Goal: Task Accomplishment & Management: Use online tool/utility

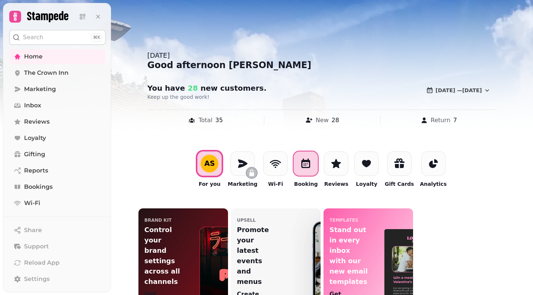
click at [306, 167] on icon at bounding box center [305, 163] width 9 height 10
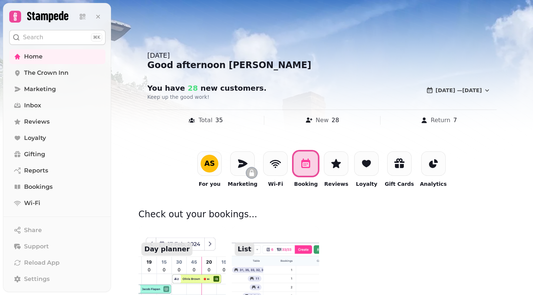
click at [203, 259] on img at bounding box center [182, 271] width 96 height 98
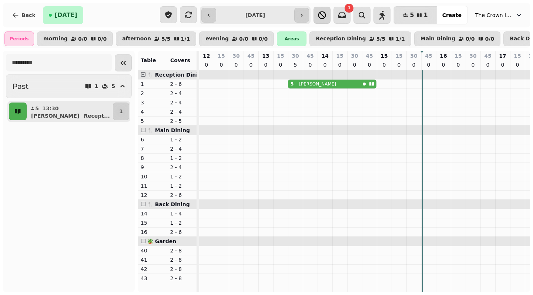
click at [327, 17] on icon "button" at bounding box center [322, 15] width 9 height 9
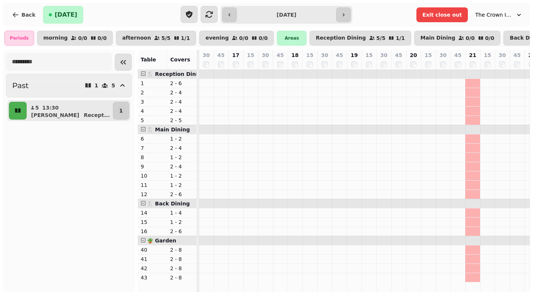
click at [466, 65] on div "21" at bounding box center [473, 59] width 14 height 19
click at [406, 130] on td at bounding box center [413, 181] width 15 height 223
click at [458, 14] on span "Exit close out" at bounding box center [442, 14] width 40 height 5
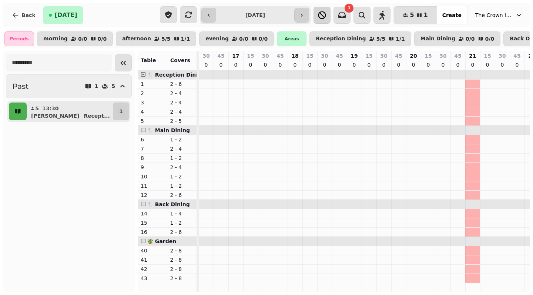
click at [326, 17] on icon "button" at bounding box center [322, 15] width 8 height 8
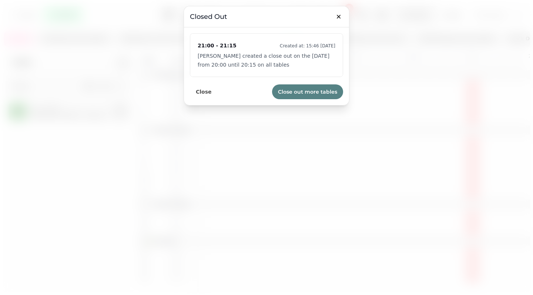
click at [304, 91] on span "Close out more tables" at bounding box center [307, 91] width 59 height 5
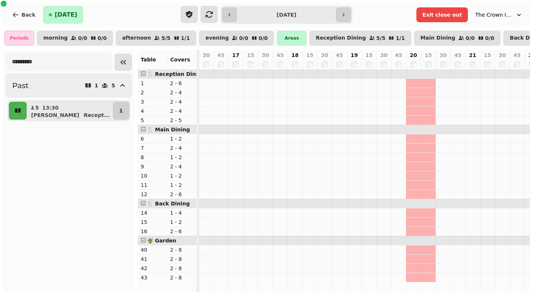
click at [175, 141] on p "1 - 2" at bounding box center [182, 138] width 24 height 7
click at [176, 140] on p "1 - 2" at bounding box center [182, 138] width 24 height 7
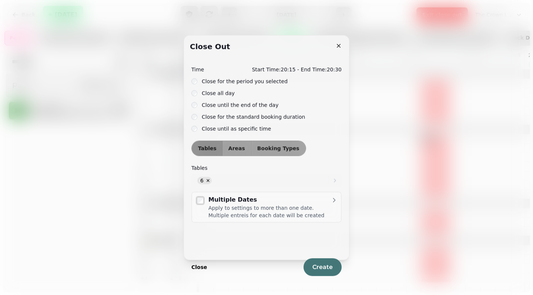
click at [197, 101] on div "Close until the end of the day" at bounding box center [266, 104] width 150 height 9
click at [197, 102] on div "Close until the end of the day" at bounding box center [266, 104] width 150 height 9
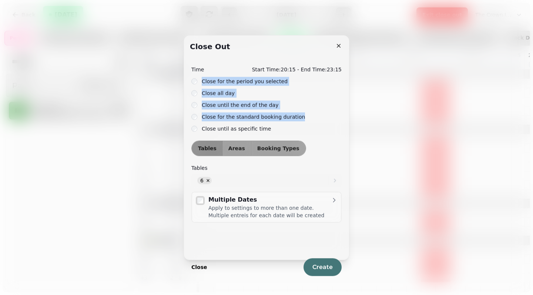
drag, startPoint x: 194, startPoint y: 124, endPoint x: 201, endPoint y: 80, distance: 44.2
click at [201, 80] on div "Time Start Time: 20:15 - End Time: 23:15 Close for the period you selected Clos…" at bounding box center [266, 99] width 150 height 68
click at [236, 144] on button "Areas" at bounding box center [236, 148] width 29 height 15
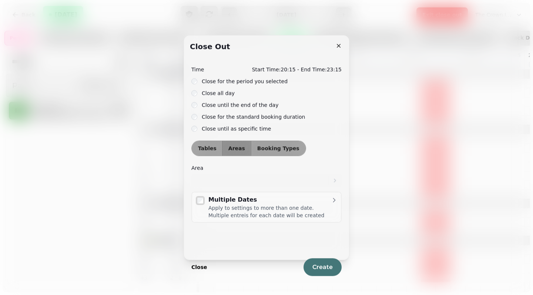
click at [250, 170] on label "Area" at bounding box center [266, 167] width 150 height 9
click at [234, 152] on button "Areas" at bounding box center [236, 148] width 29 height 15
click at [218, 151] on button "Tables" at bounding box center [207, 148] width 31 height 15
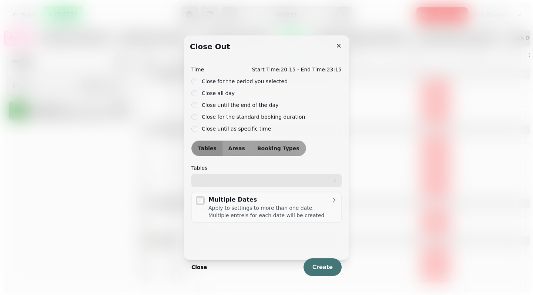
click at [201, 177] on div at bounding box center [262, 181] width 131 height 14
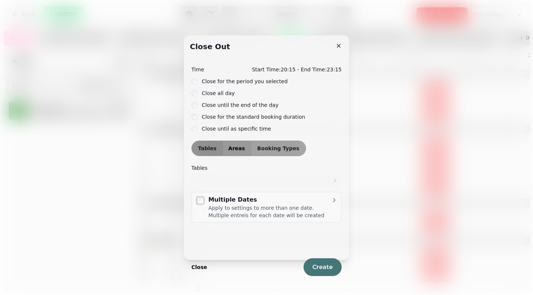
click at [239, 142] on button "Areas" at bounding box center [236, 148] width 29 height 15
click at [220, 190] on div "Time Start Time: 20:15 - End Time: 23:15 Close for the period you selected Clos…" at bounding box center [266, 159] width 150 height 188
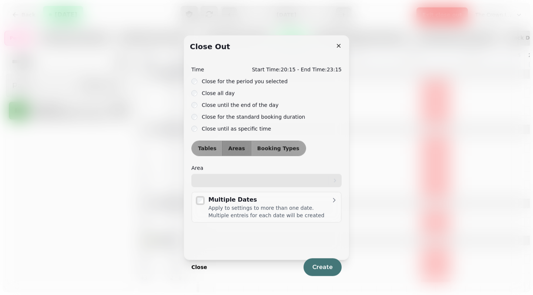
click at [216, 178] on div at bounding box center [262, 181] width 131 height 14
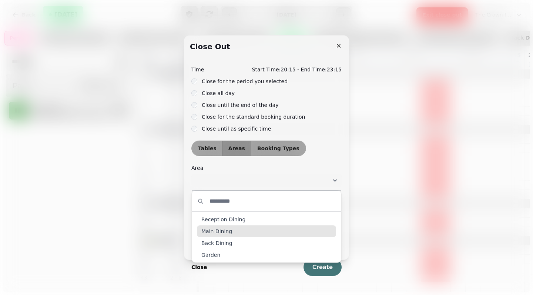
click at [223, 231] on span "Main Dining" at bounding box center [216, 231] width 31 height 7
click at [213, 229] on span "Back Dining" at bounding box center [216, 231] width 31 height 7
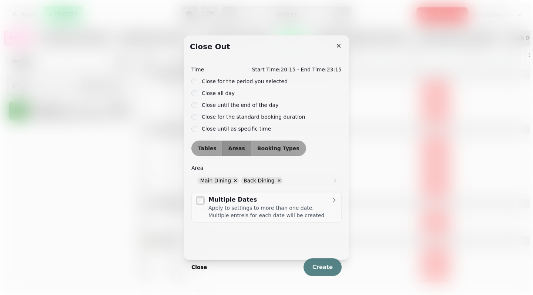
click at [318, 263] on button "Create" at bounding box center [323, 267] width 38 height 18
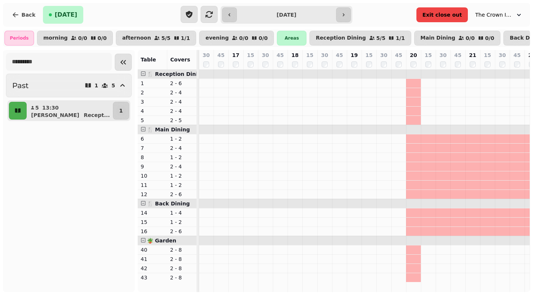
click at [455, 16] on span "Exit close out" at bounding box center [442, 14] width 40 height 5
